Goal: Task Accomplishment & Management: Use online tool/utility

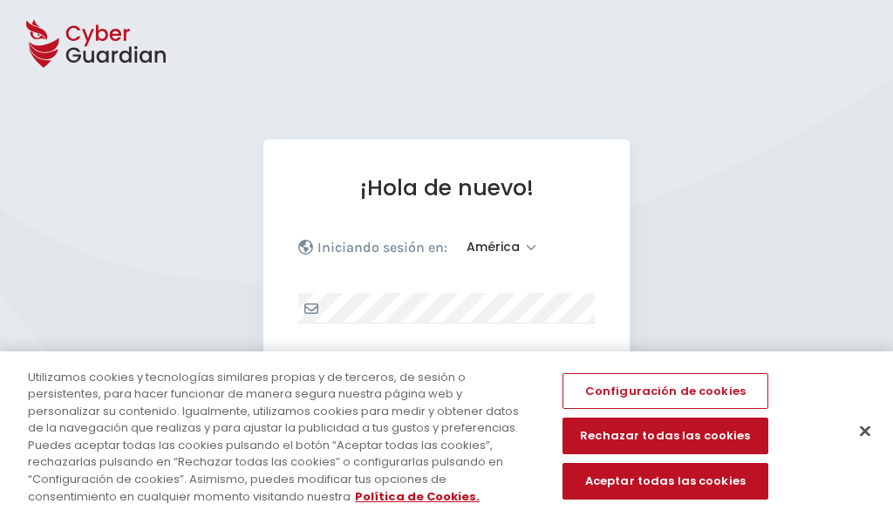
select select "América"
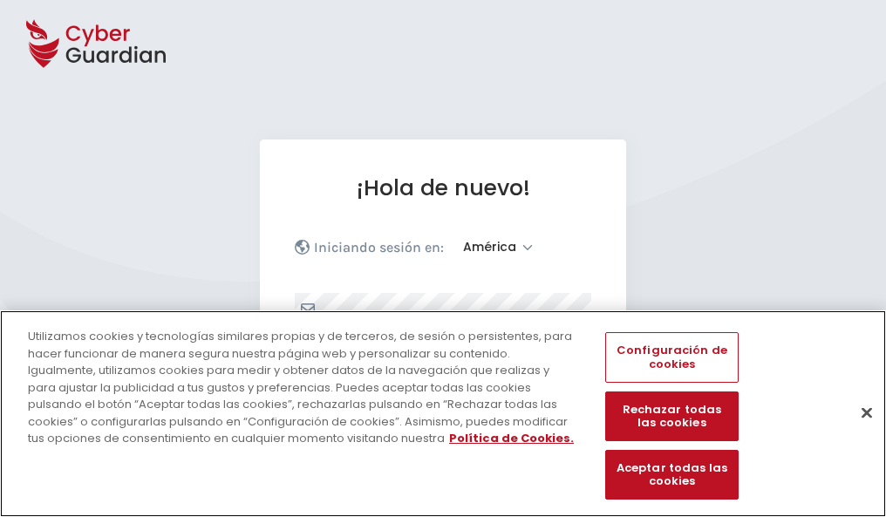
scroll to position [228, 0]
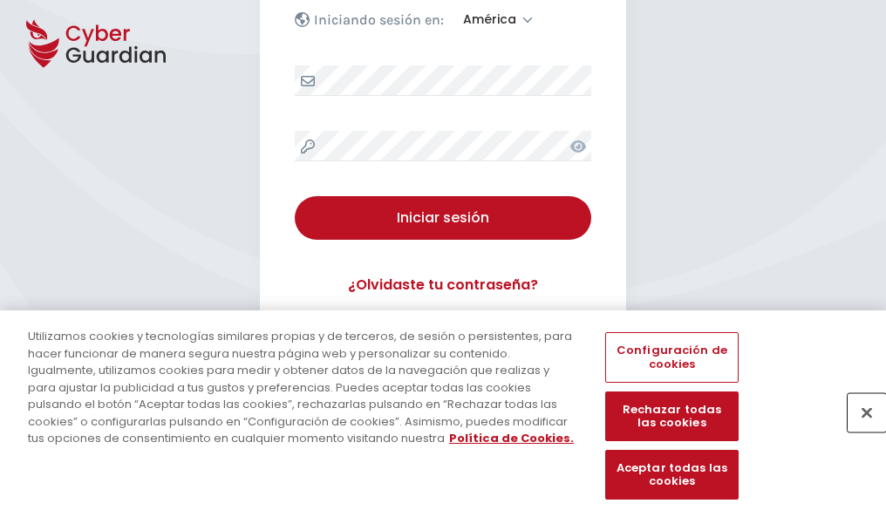
click at [858, 431] on button "Cerrar" at bounding box center [867, 412] width 38 height 38
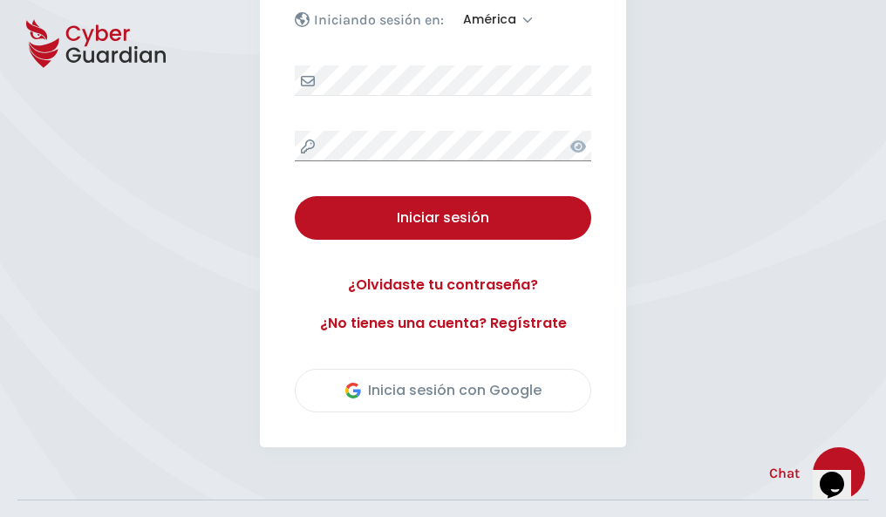
scroll to position [396, 0]
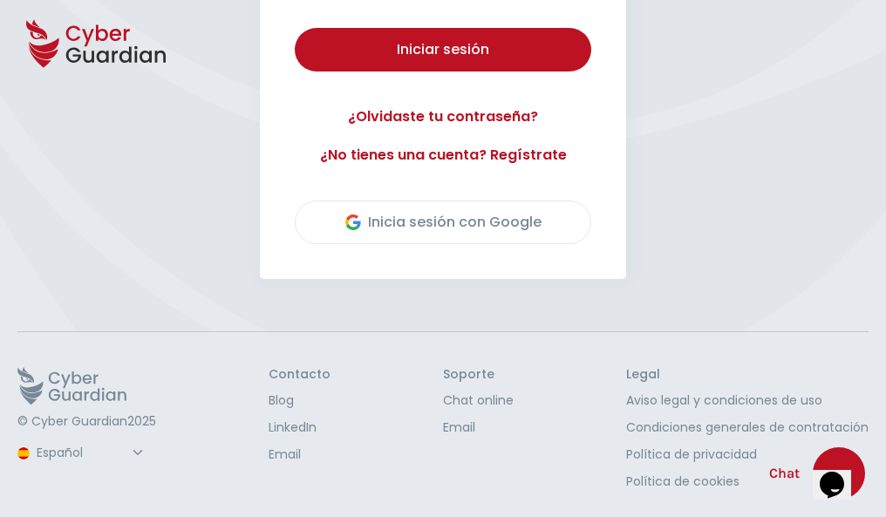
click at [295, 28] on button "Iniciar sesión" at bounding box center [443, 50] width 297 height 44
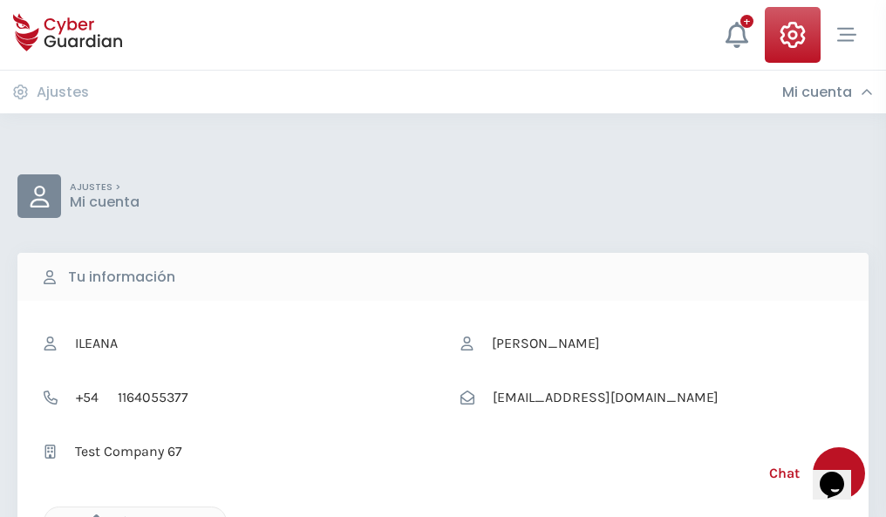
click at [92, 516] on icon "button" at bounding box center [92, 522] width 15 height 15
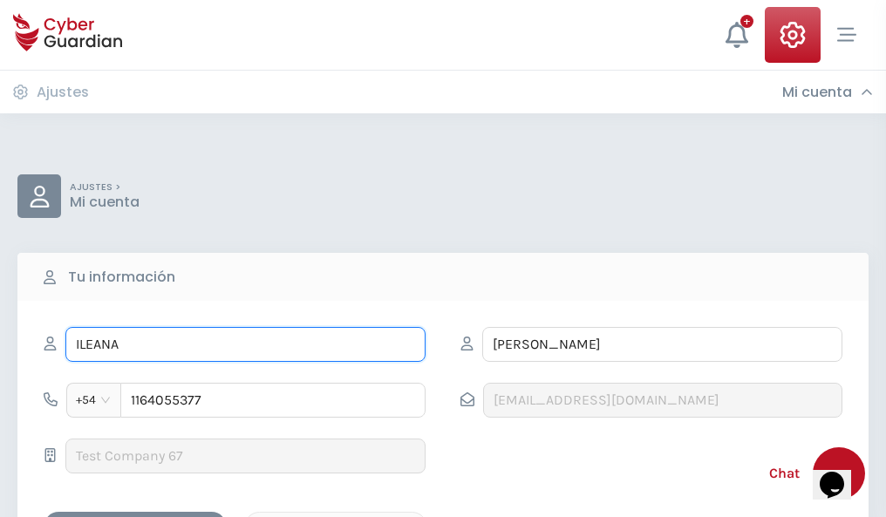
click at [245, 345] on input "ILEANA" at bounding box center [245, 344] width 360 height 35
type input "I"
type input "Sonia"
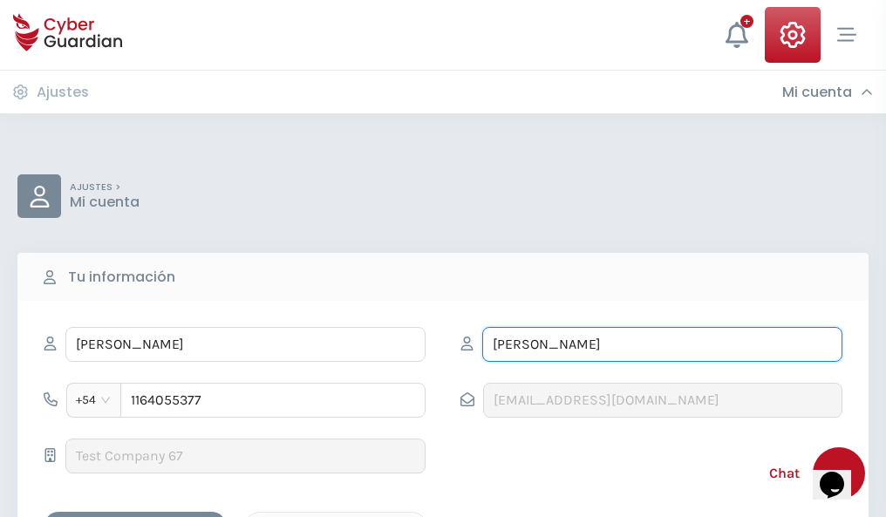
click at [662, 345] on input "CORREA" at bounding box center [662, 344] width 360 height 35
type input "C"
type input "Gallo"
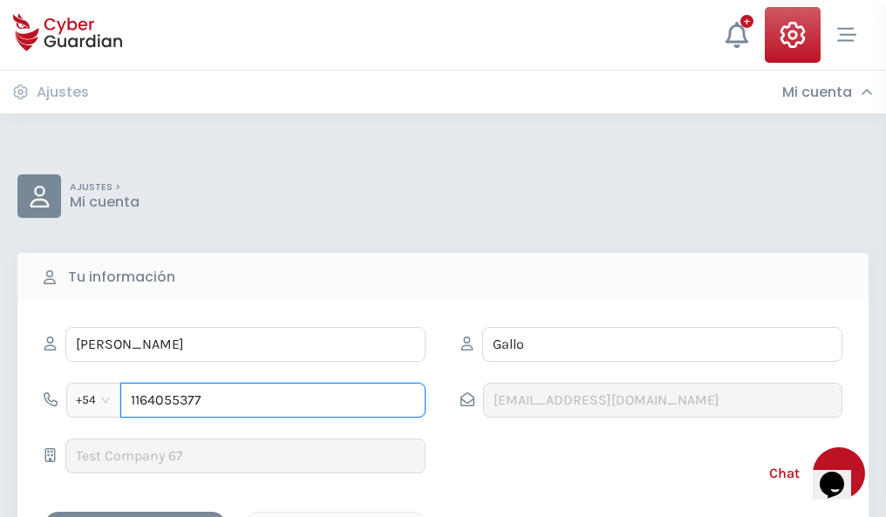
click at [273, 400] on input "1164055377" at bounding box center [272, 400] width 305 height 35
type input "1"
type input "4983372224"
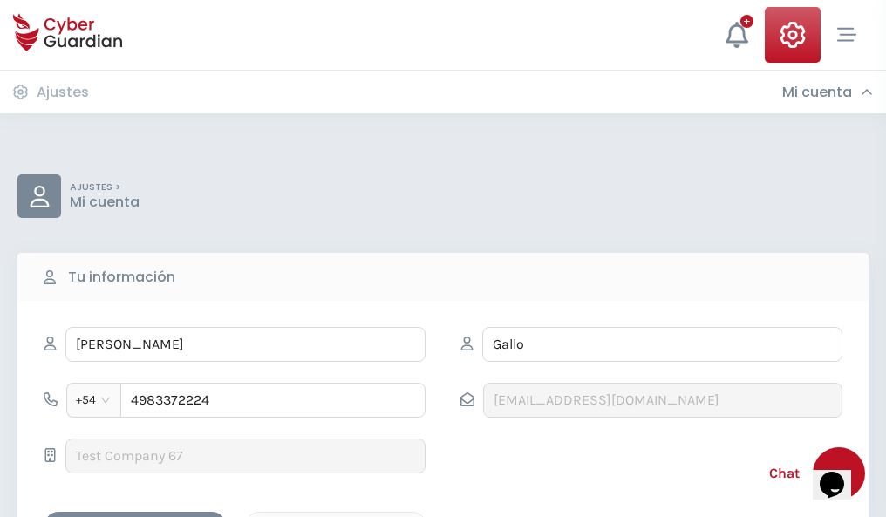
click at [336, 516] on div "Cancelar" at bounding box center [335, 527] width 155 height 22
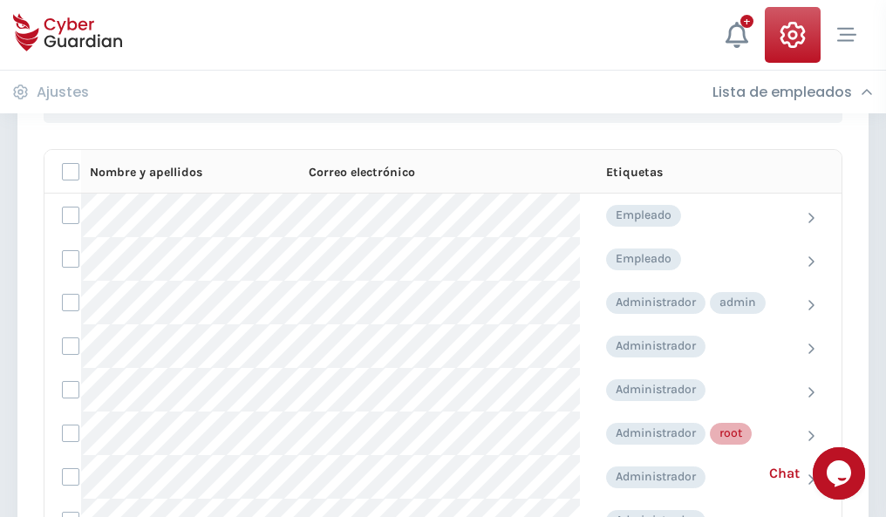
scroll to position [878, 0]
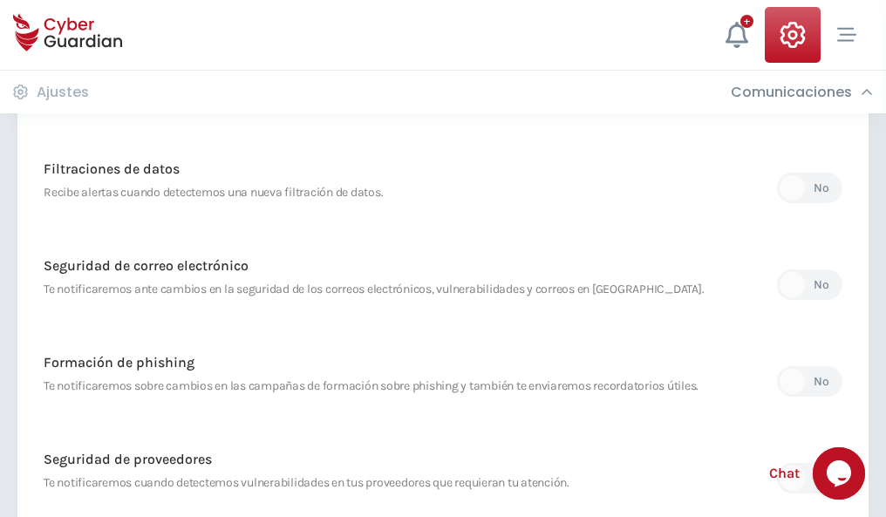
scroll to position [919, 0]
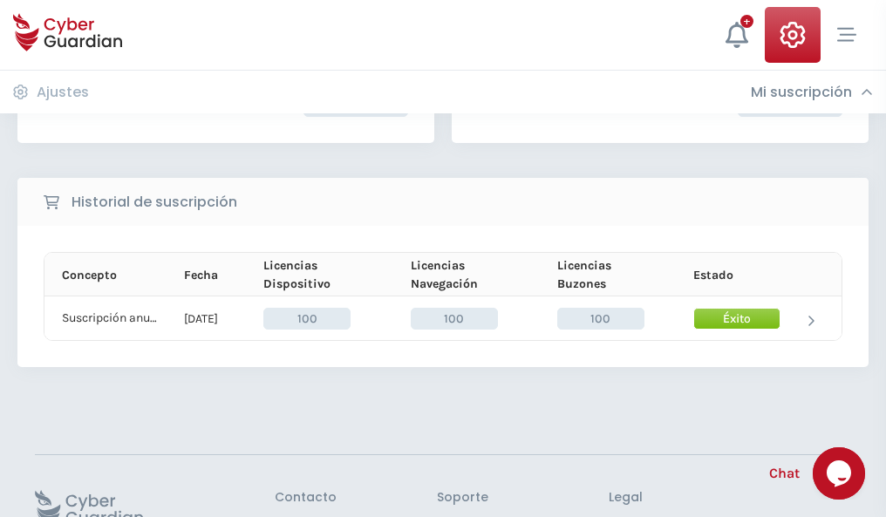
scroll to position [442, 0]
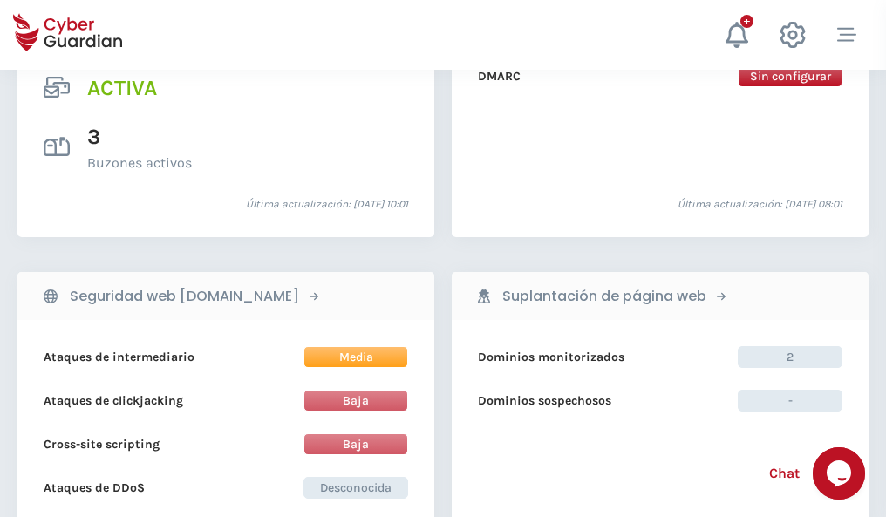
scroll to position [1773, 0]
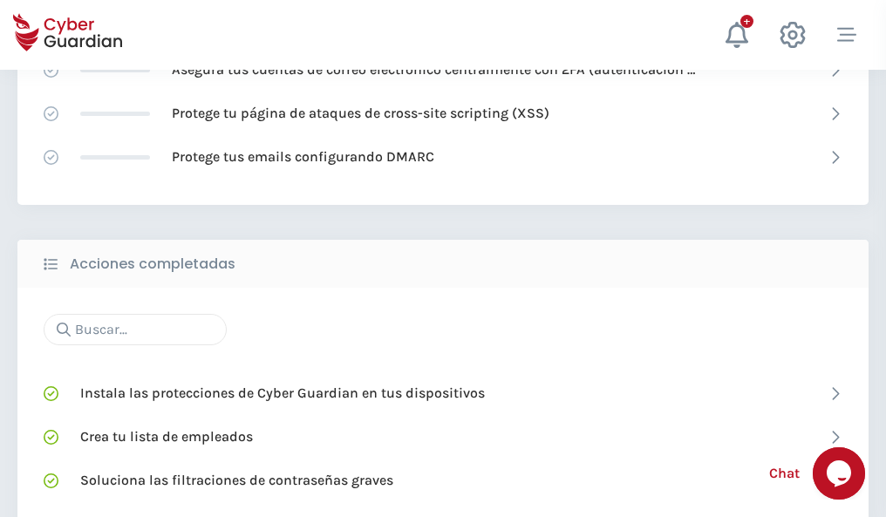
scroll to position [1162, 0]
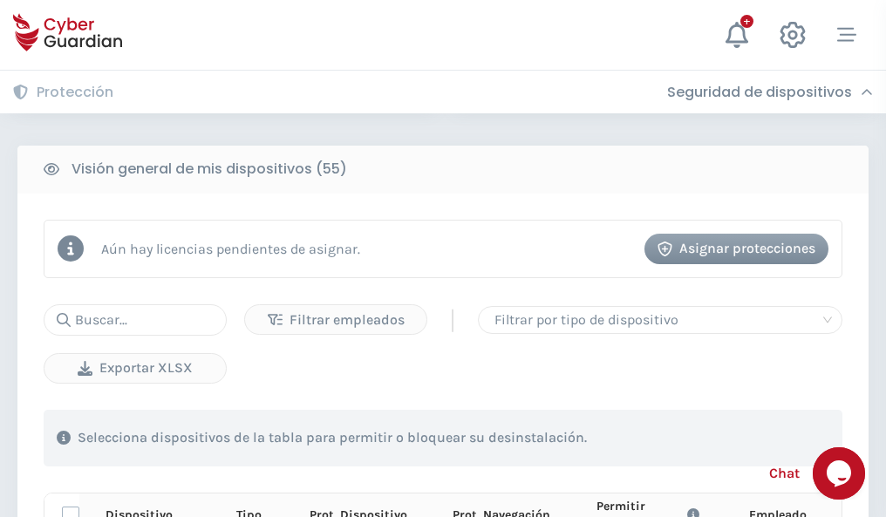
scroll to position [1542, 0]
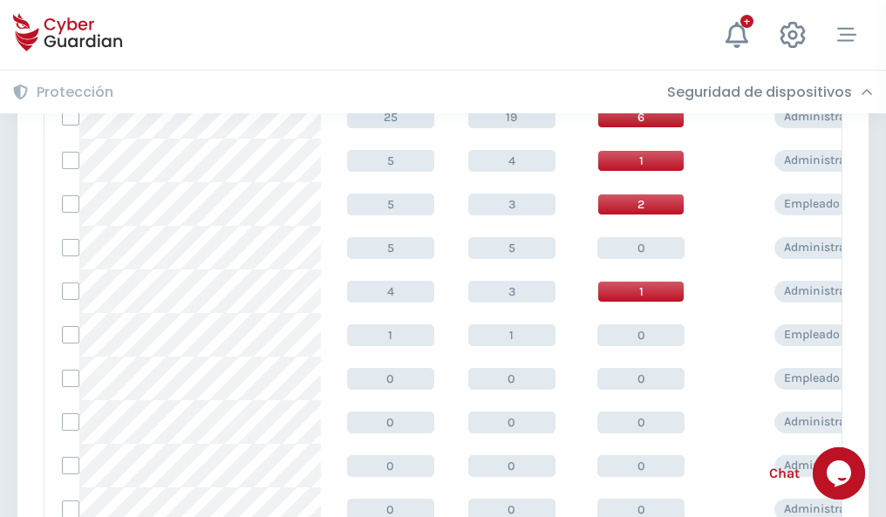
scroll to position [879, 0]
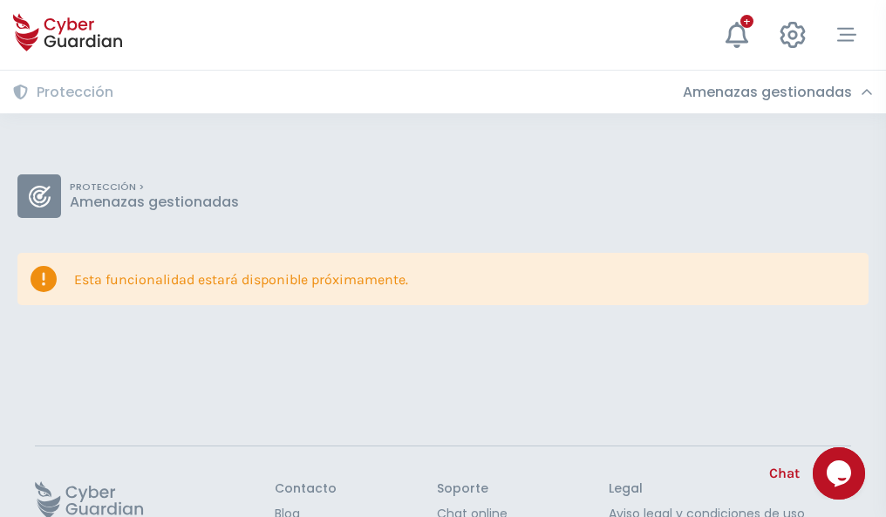
scroll to position [113, 0]
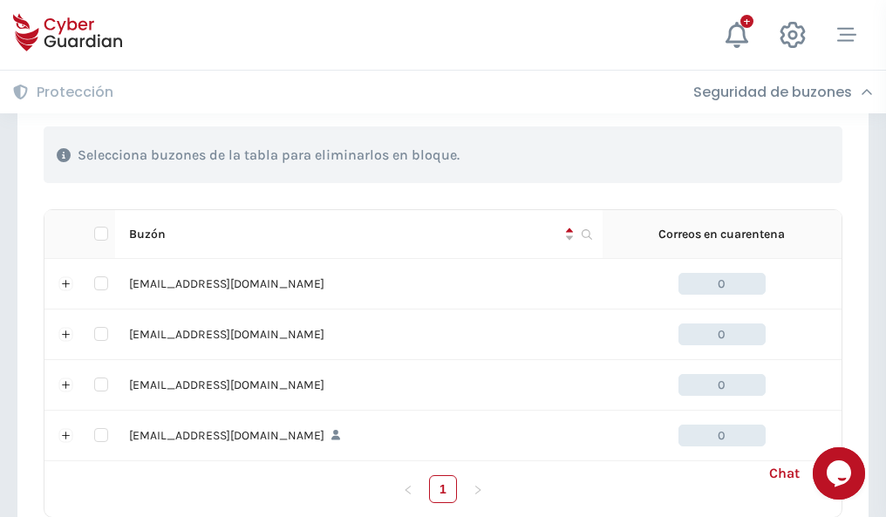
scroll to position [859, 0]
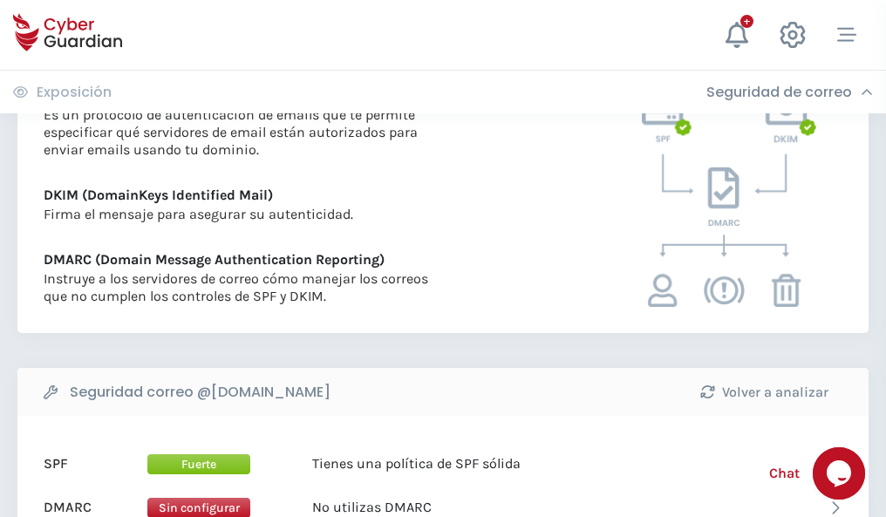
scroll to position [941, 0]
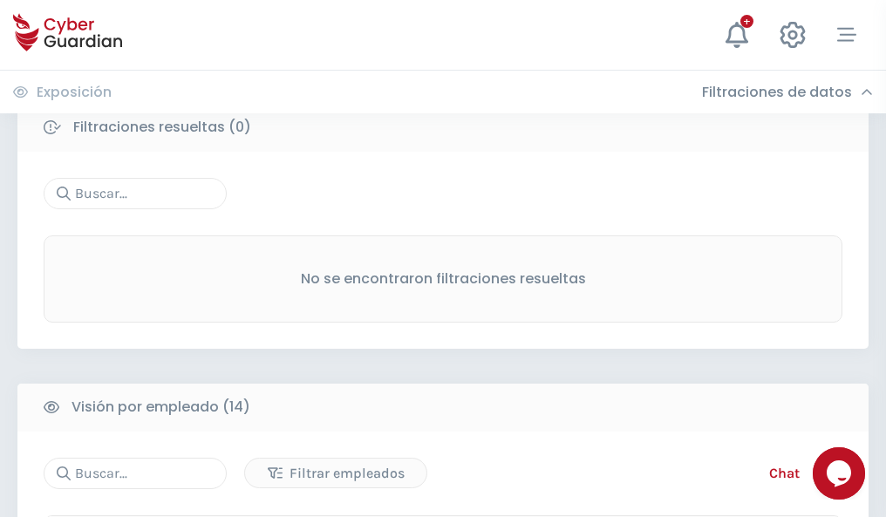
scroll to position [1576, 0]
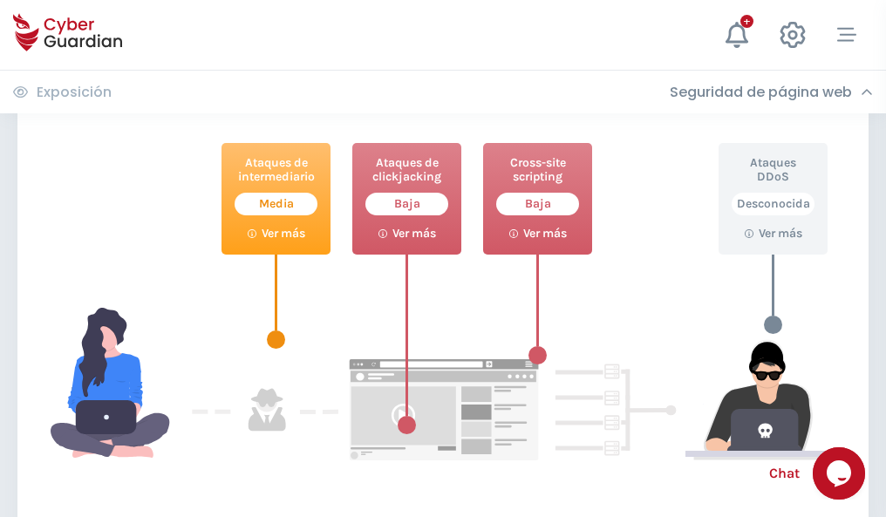
scroll to position [950, 0]
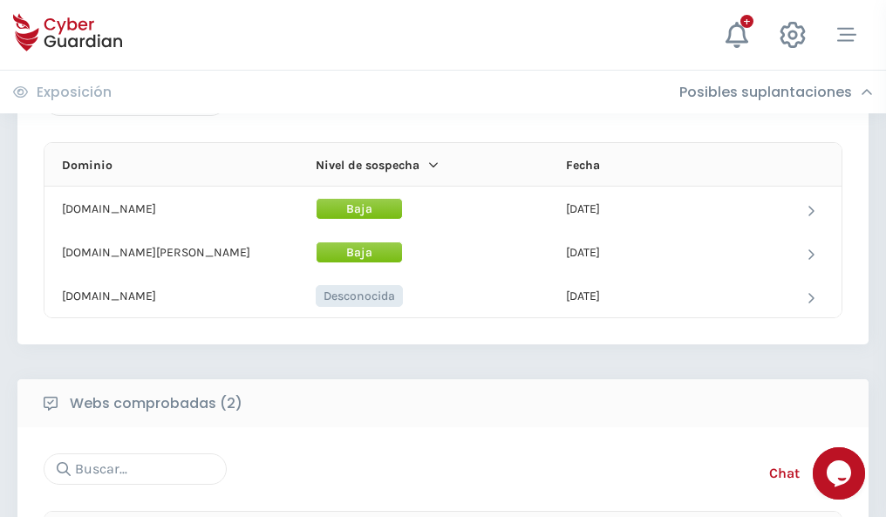
scroll to position [1047, 0]
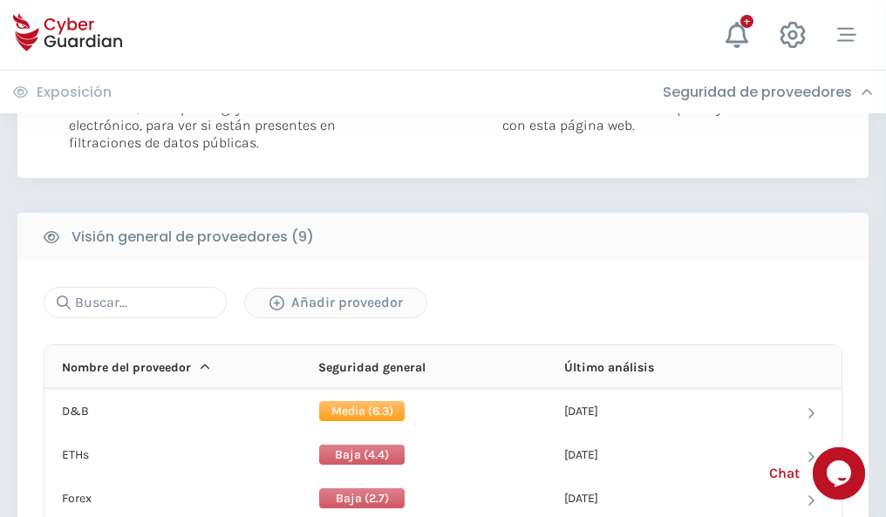
scroll to position [1255, 0]
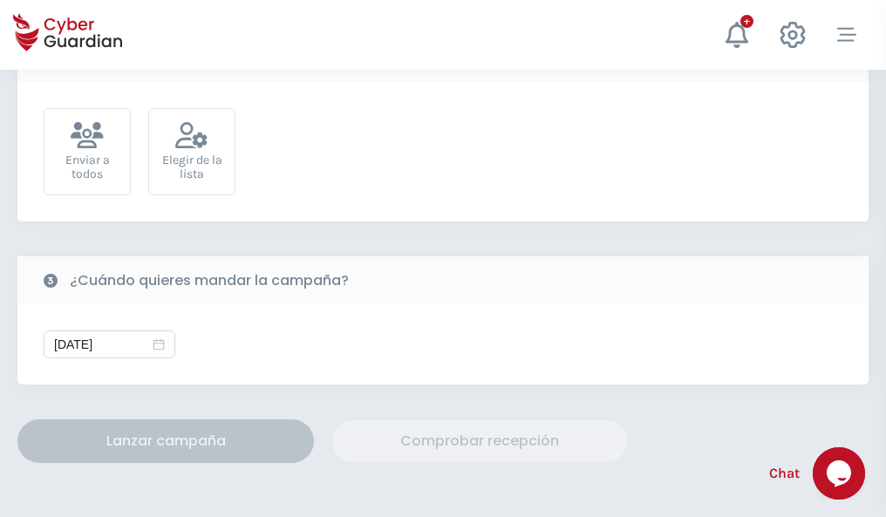
scroll to position [639, 0]
